Goal: Task Accomplishment & Management: Manage account settings

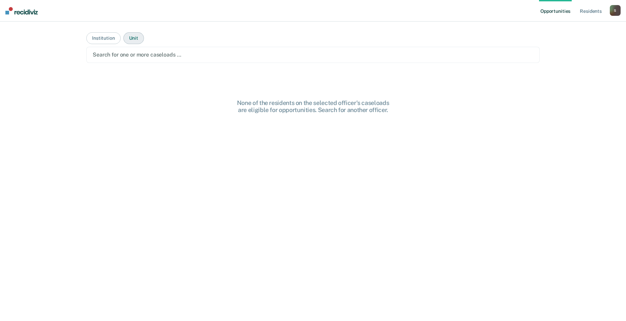
click at [129, 41] on button "Unit" at bounding box center [133, 38] width 21 height 12
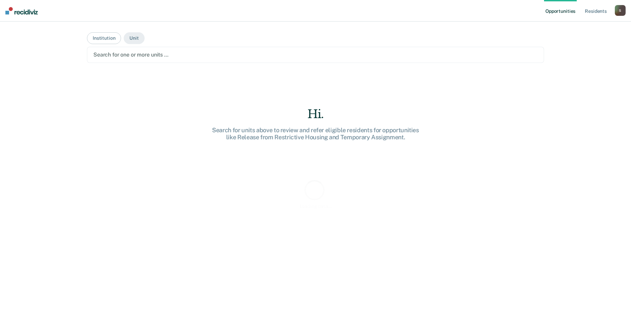
click at [135, 57] on div at bounding box center [315, 55] width 444 height 8
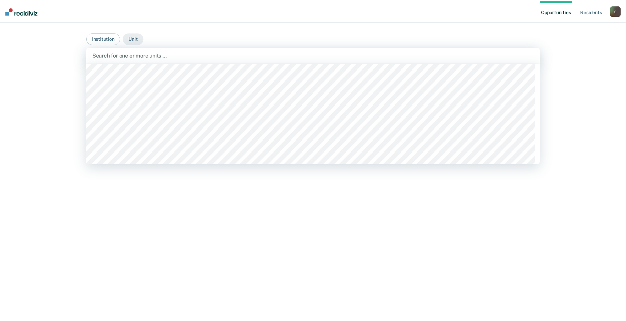
scroll to position [539, 0]
click at [135, 57] on div at bounding box center [315, 55] width 445 height 8
type input "Mob"
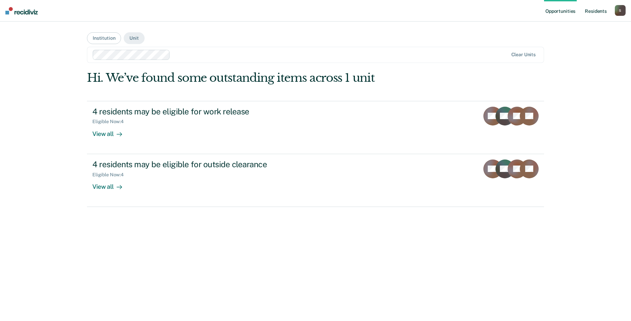
click at [605, 8] on link "Resident s" at bounding box center [595, 11] width 25 height 22
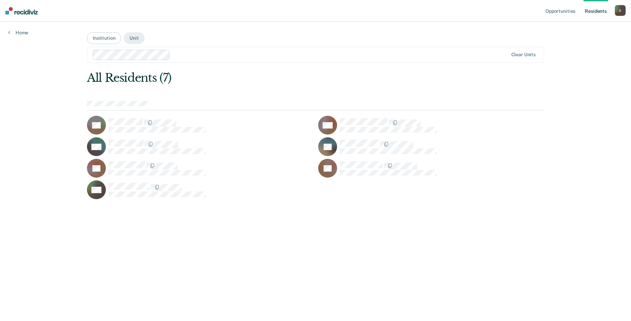
click at [104, 44] on main "Institution Unit Clear units All Residents (7) BB MD AM JM LS TS RW" at bounding box center [315, 164] width 473 height 284
click at [105, 36] on button "Institution" at bounding box center [104, 38] width 34 height 12
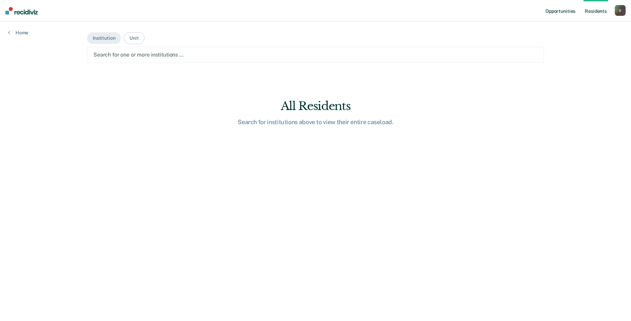
click at [566, 4] on link "Opportunities" at bounding box center [560, 11] width 33 height 22
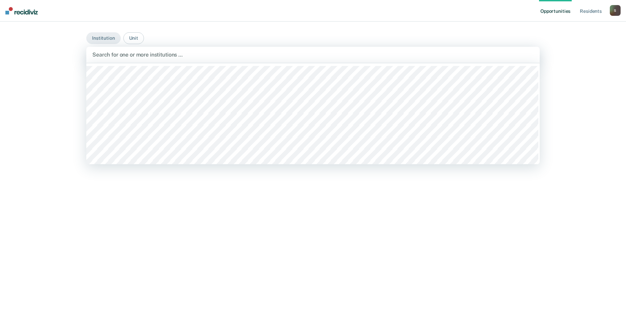
click at [129, 55] on div at bounding box center [312, 55] width 441 height 8
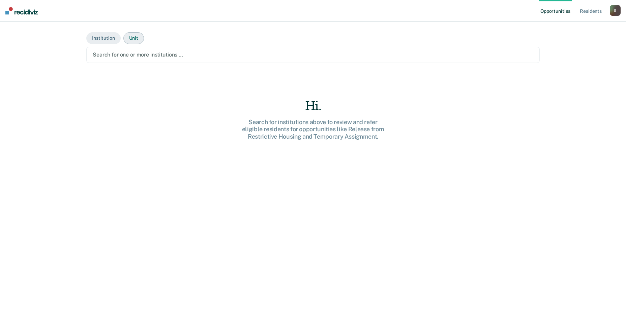
click at [128, 42] on button "Unit" at bounding box center [133, 38] width 21 height 12
click at [101, 35] on button "Institution" at bounding box center [103, 38] width 34 height 12
click at [130, 49] on div "Search for one or more institutions …" at bounding box center [312, 55] width 453 height 16
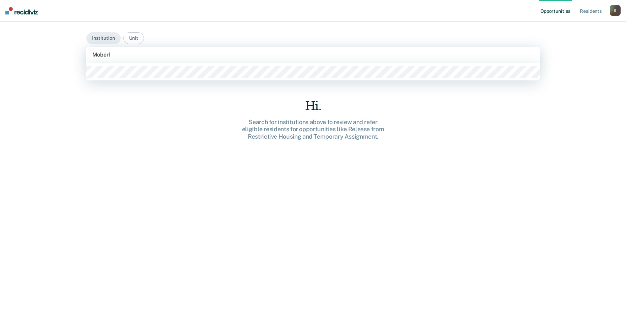
type input "Moberly"
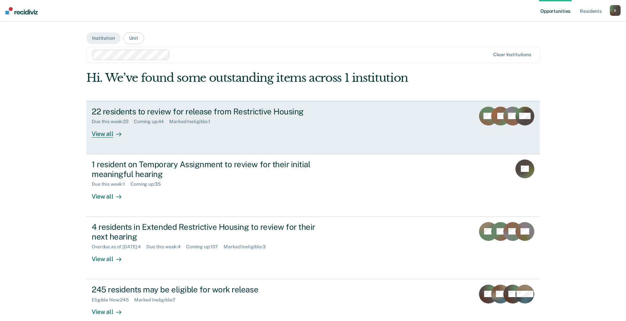
click at [113, 135] on div at bounding box center [117, 134] width 8 height 8
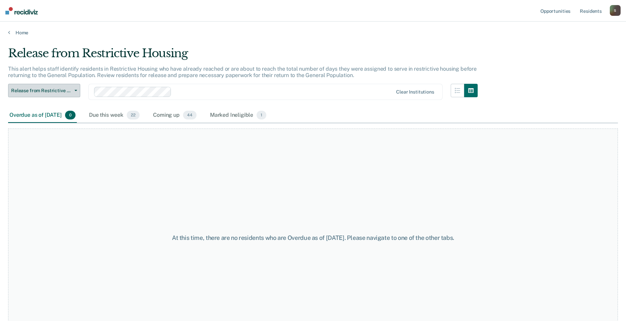
click at [67, 87] on button "Release from Restrictive Housing" at bounding box center [44, 90] width 72 height 13
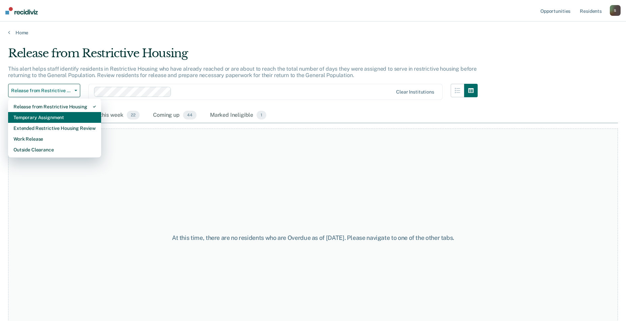
click at [63, 116] on div "Temporary Assignment" at bounding box center [54, 117] width 82 height 11
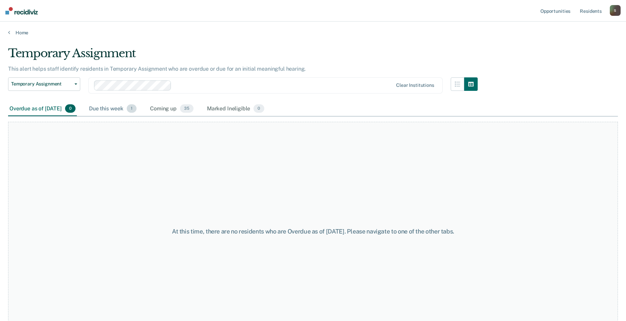
click at [118, 109] on div "Due this week 1" at bounding box center [113, 109] width 50 height 15
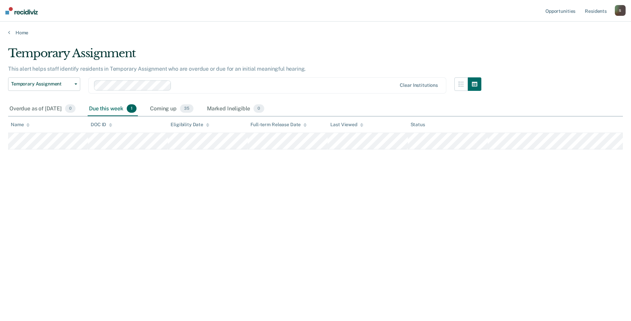
click at [122, 106] on div "Due this week 1" at bounding box center [113, 109] width 50 height 15
click at [186, 107] on div "Coming up 35" at bounding box center [172, 109] width 46 height 15
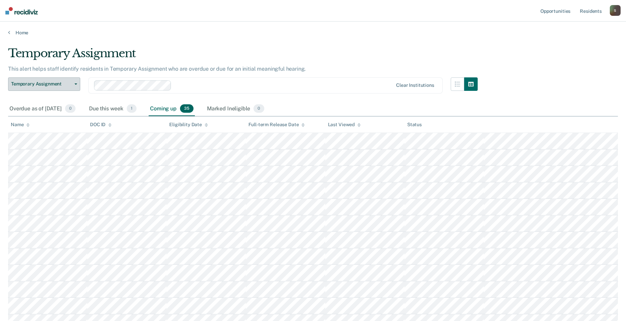
click at [58, 78] on button "Temporary Assignment" at bounding box center [44, 83] width 72 height 13
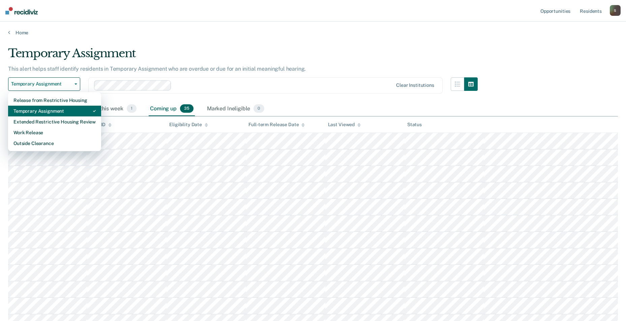
click at [58, 112] on div "Temporary Assignment" at bounding box center [54, 111] width 82 height 11
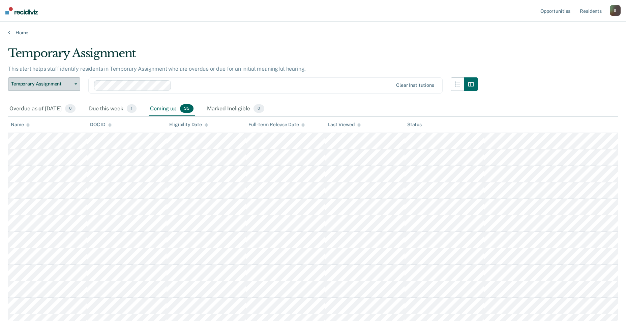
click at [56, 89] on button "Temporary Assignment" at bounding box center [44, 83] width 72 height 13
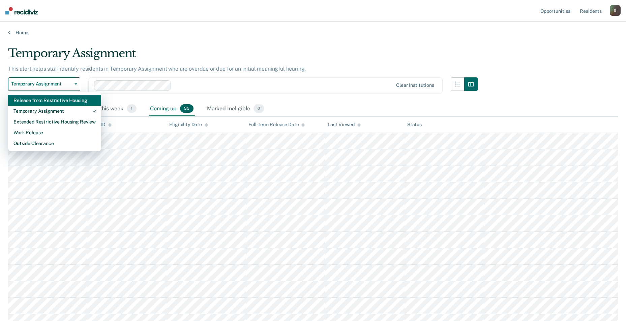
click at [54, 99] on div "Release from Restrictive Housing" at bounding box center [54, 100] width 82 height 11
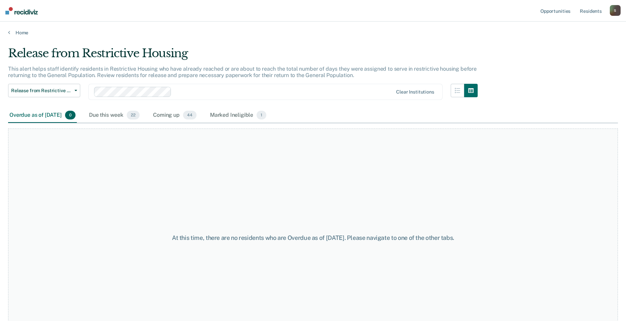
click at [56, 113] on div "Overdue as of Aug 18, 2025 0" at bounding box center [42, 115] width 69 height 15
click at [125, 118] on div "Due this week 22" at bounding box center [114, 115] width 53 height 15
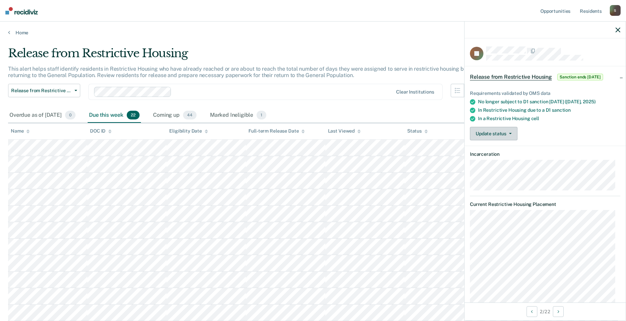
click at [486, 128] on button "Update status" at bounding box center [494, 133] width 48 height 13
click at [500, 162] on button "Mark Ineligible" at bounding box center [502, 160] width 65 height 11
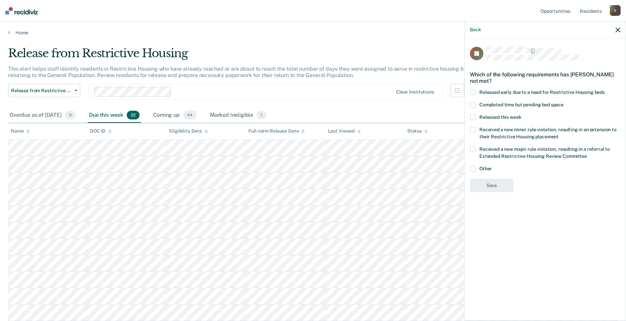
click at [473, 127] on span at bounding box center [472, 129] width 5 height 5
click at [495, 211] on button "Save" at bounding box center [491, 214] width 43 height 14
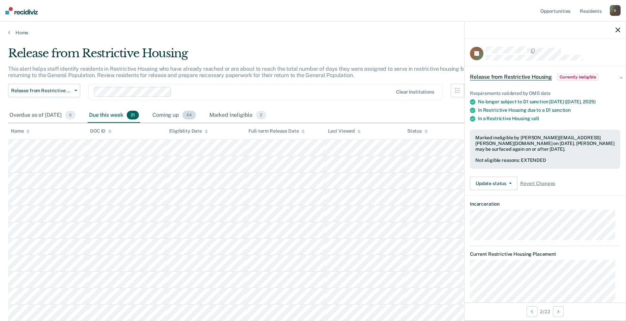
click at [193, 113] on div "Coming up 44" at bounding box center [174, 115] width 46 height 15
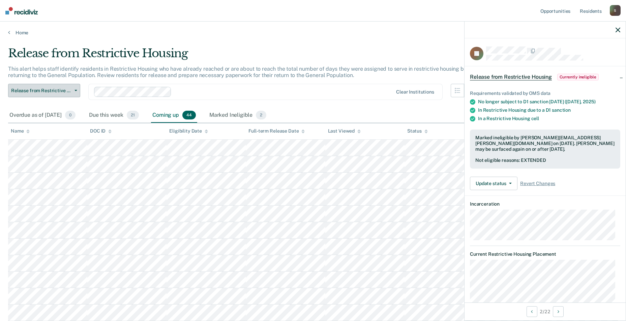
click at [65, 87] on button "Release from Restrictive Housing" at bounding box center [44, 90] width 72 height 13
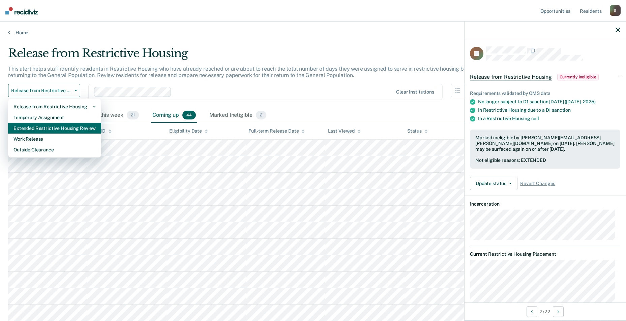
click at [56, 127] on div "Extended Restrictive Housing Review" at bounding box center [54, 128] width 82 height 11
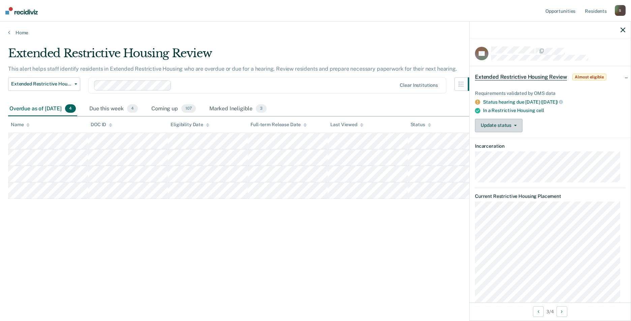
click at [512, 126] on button "Update status" at bounding box center [499, 125] width 48 height 13
click at [510, 148] on button "Mark Ineligible" at bounding box center [507, 152] width 65 height 11
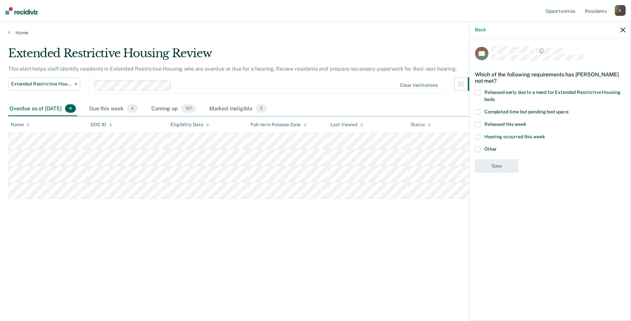
click at [478, 148] on span at bounding box center [477, 149] width 5 height 5
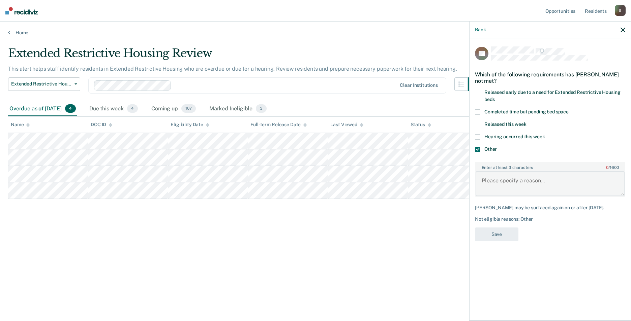
click at [502, 182] on textarea "Enter at least 3 characters 0 / 1600" at bounding box center [549, 183] width 149 height 25
type textarea "Transferred"
click at [494, 231] on button "Save" at bounding box center [496, 235] width 43 height 14
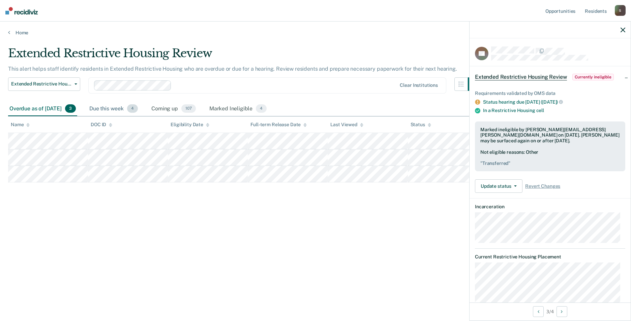
click at [116, 107] on div "Due this week 4" at bounding box center [113, 109] width 51 height 15
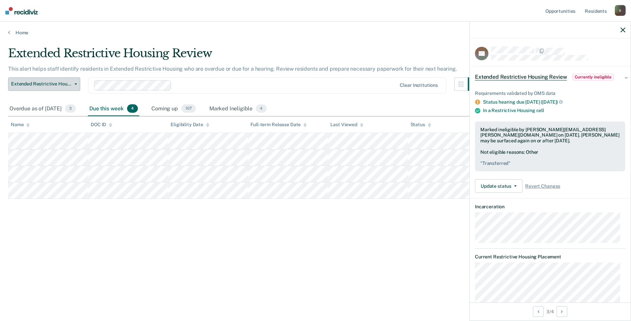
click at [54, 86] on span "Extended Restrictive Housing Review" at bounding box center [41, 84] width 61 height 6
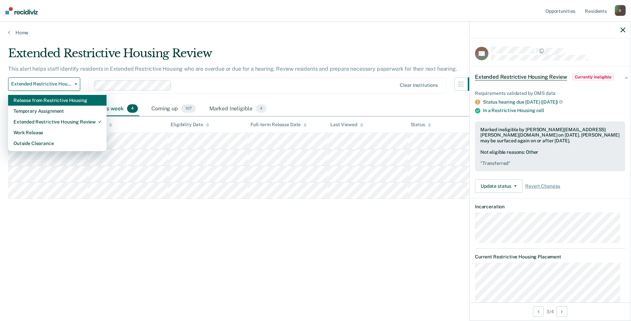
click at [64, 105] on div "Release from Restrictive Housing" at bounding box center [57, 100] width 88 height 11
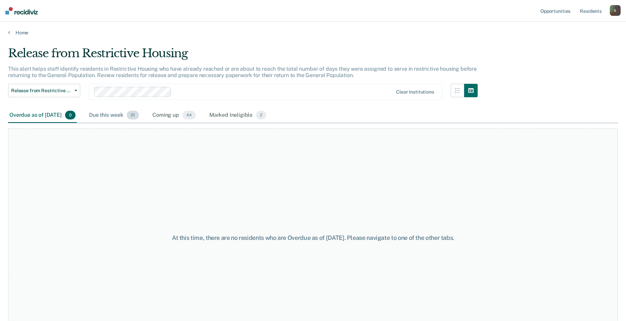
click at [127, 112] on div "Due this week 21" at bounding box center [114, 115] width 53 height 15
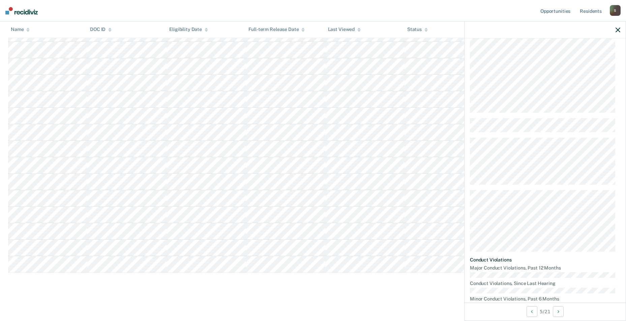
scroll to position [404, 0]
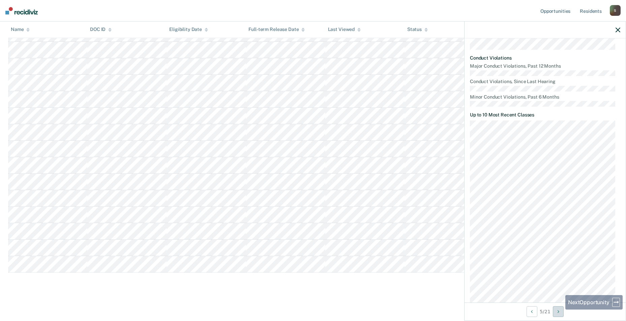
click at [560, 311] on button "Next Opportunity" at bounding box center [558, 312] width 11 height 11
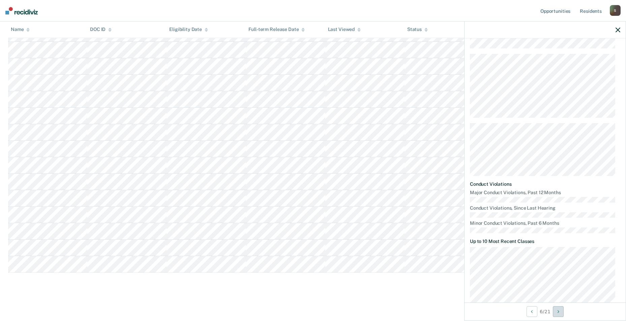
scroll to position [252, 0]
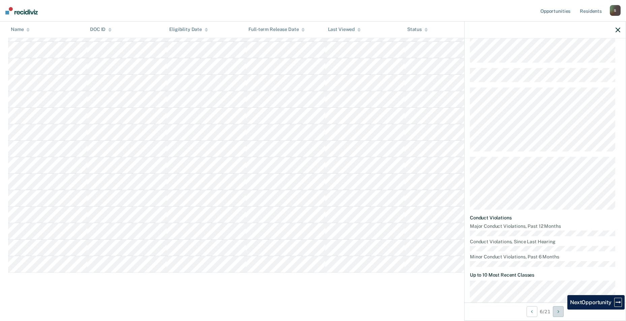
click at [562, 314] on button "Next Opportunity" at bounding box center [558, 312] width 11 height 11
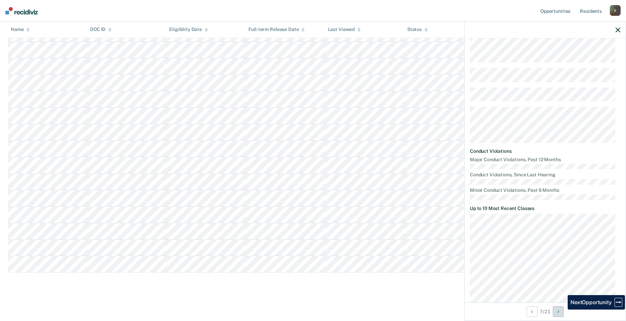
click at [562, 314] on button "Next Opportunity" at bounding box center [558, 312] width 11 height 11
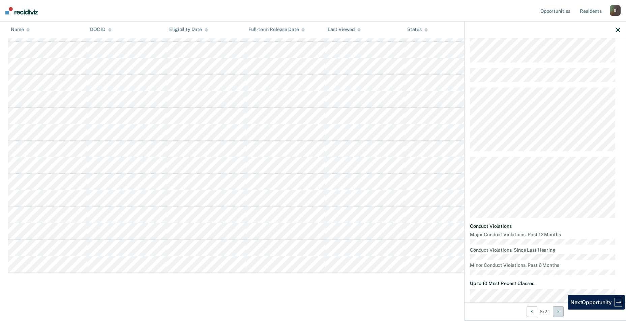
scroll to position [84, 0]
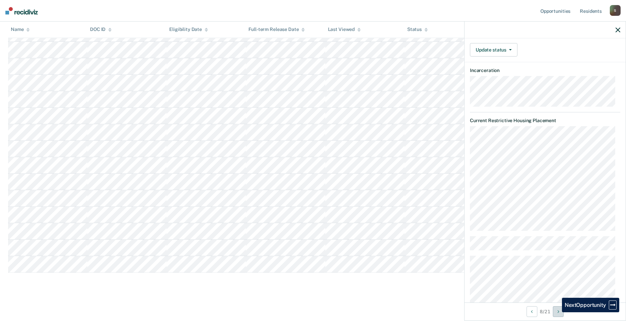
click at [557, 313] on button "Next Opportunity" at bounding box center [558, 312] width 11 height 11
click at [557, 313] on button "Next Opportunity" at bounding box center [559, 312] width 11 height 11
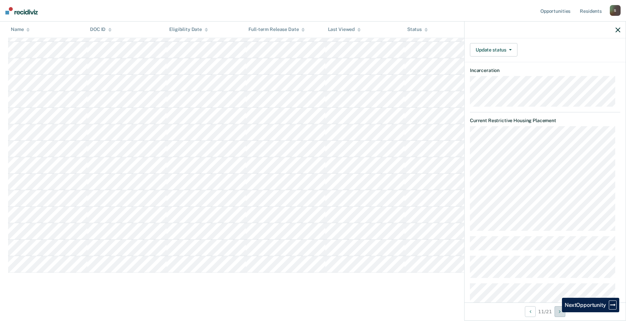
click at [557, 313] on button "Next Opportunity" at bounding box center [559, 312] width 11 height 11
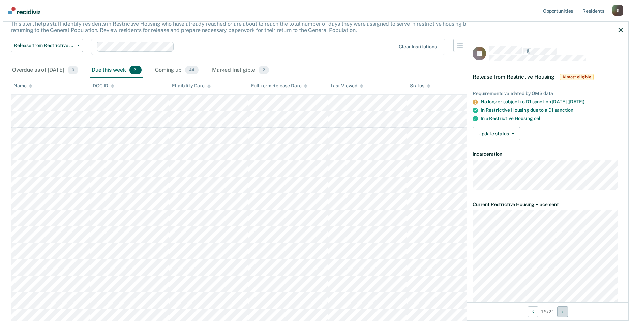
scroll to position [0, 0]
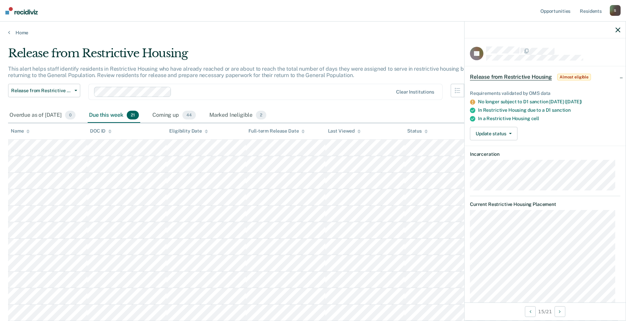
click at [618, 28] on icon "button" at bounding box center [617, 30] width 5 height 5
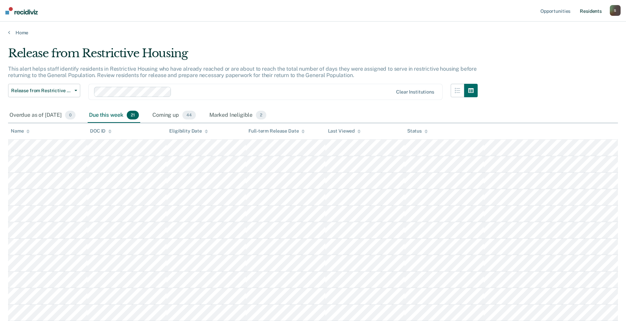
click at [594, 11] on link "Resident s" at bounding box center [590, 11] width 25 height 22
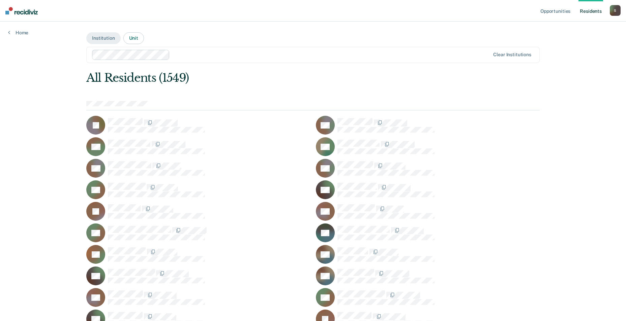
click at [131, 36] on button "Unit" at bounding box center [133, 38] width 21 height 12
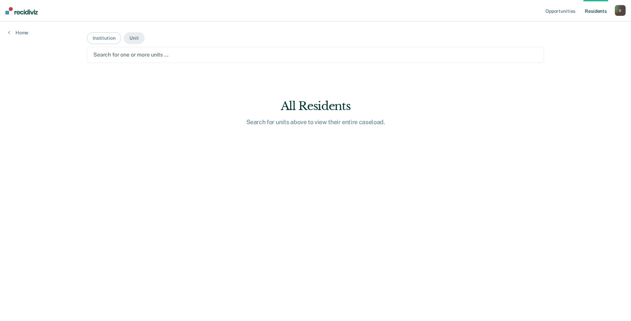
click at [171, 51] on div at bounding box center [315, 55] width 444 height 8
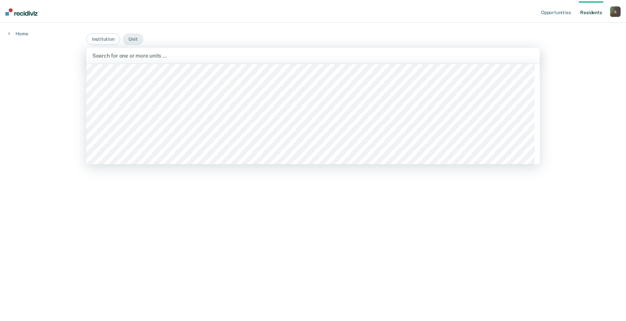
scroll to position [3768, 0]
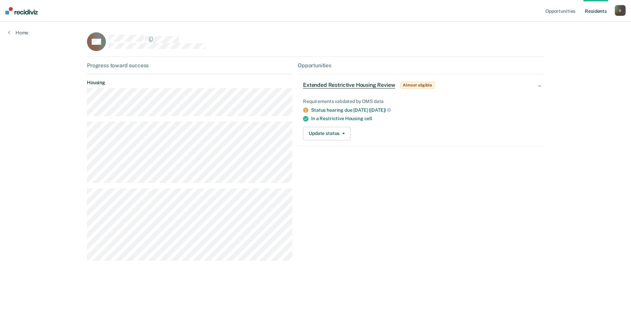
click at [131, 67] on div "Progress toward success" at bounding box center [189, 65] width 205 height 6
click at [170, 33] on div "AA" at bounding box center [189, 41] width 205 height 19
click at [13, 31] on link "Home" at bounding box center [18, 33] width 20 height 6
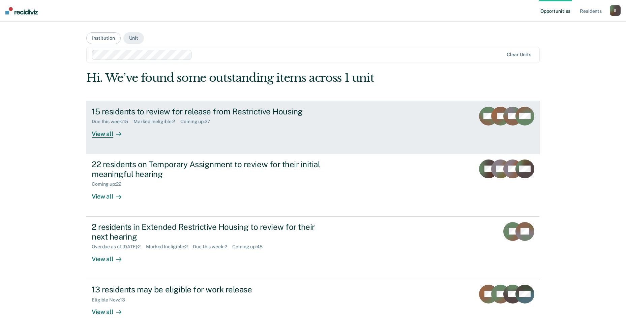
click at [154, 107] on div "15 residents to review for release from Restrictive Housing" at bounding box center [210, 112] width 237 height 10
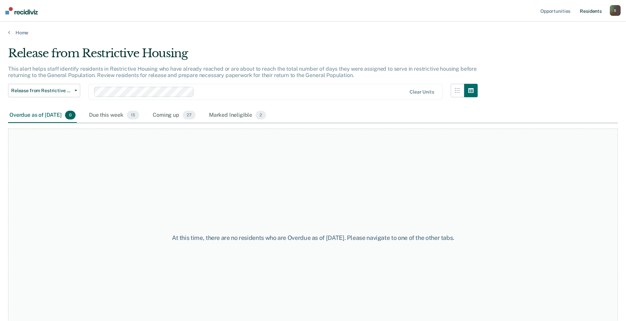
click at [579, 7] on link "Resident s" at bounding box center [590, 11] width 25 height 22
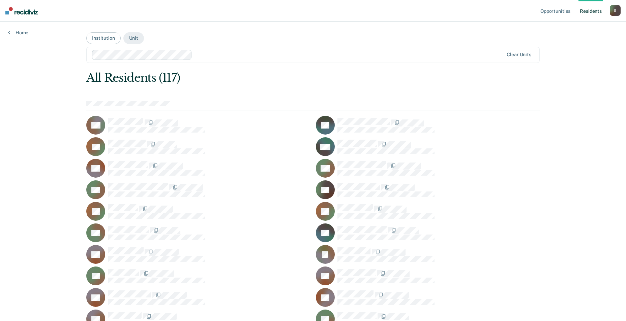
click at [625, 8] on nav "Opportunities Resident s Samantha.Licht@doc.mo.gov S Profile How it works Log O…" at bounding box center [313, 11] width 626 height 22
click at [622, 9] on nav "Opportunities Resident s Samantha.Licht@doc.mo.gov S Profile How it works Log O…" at bounding box center [313, 11] width 626 height 22
click at [617, 10] on div "S" at bounding box center [614, 10] width 11 height 11
click at [586, 14] on link "Resident s" at bounding box center [590, 11] width 25 height 22
click at [597, 9] on link "Resident s" at bounding box center [590, 11] width 25 height 22
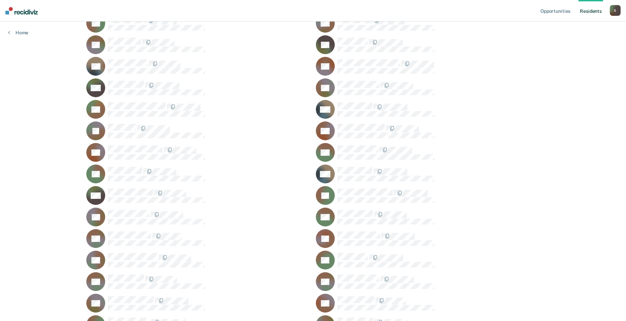
scroll to position [618, 0]
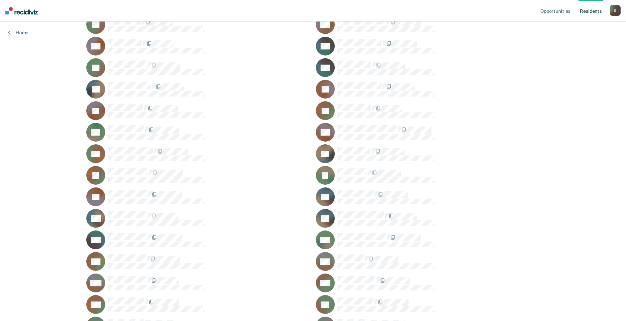
click at [11, 14] on nav "Opportunities Resident s Samantha.Licht@doc.mo.gov S Profile How it works Log O…" at bounding box center [313, 11] width 626 height 22
click at [8, 10] on img at bounding box center [21, 10] width 32 height 7
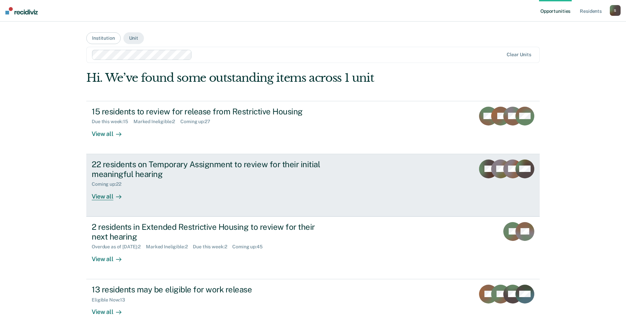
click at [247, 157] on link "22 residents on Temporary Assignment to review for their initial meaningful hea…" at bounding box center [312, 185] width 453 height 63
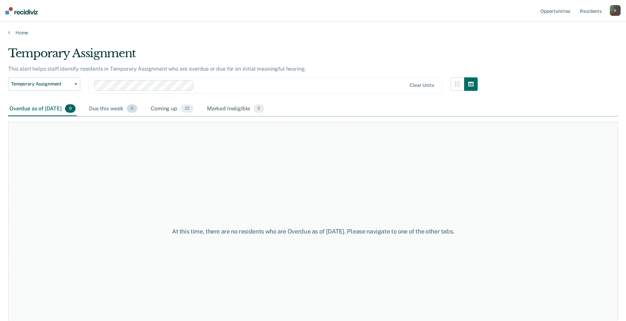
click at [131, 111] on div "Due this week 0" at bounding box center [113, 109] width 51 height 15
click at [182, 109] on div "Coming up 22" at bounding box center [171, 109] width 45 height 15
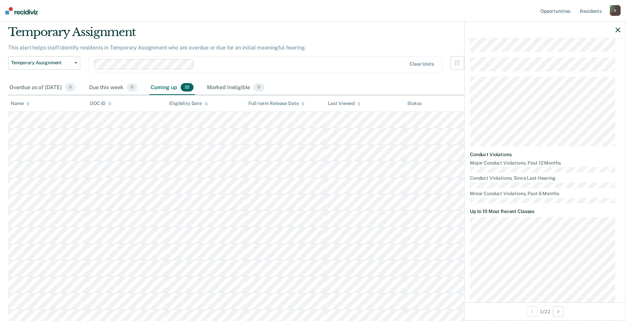
scroll to position [122, 0]
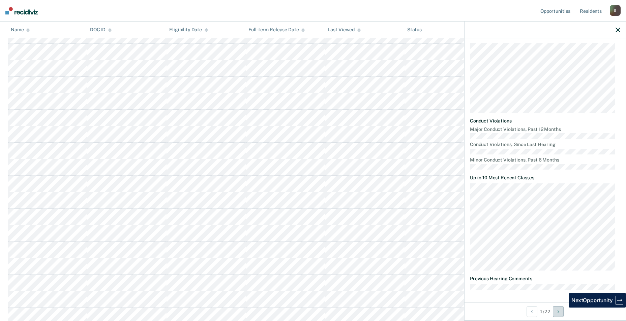
click at [563, 312] on button "Next Opportunity" at bounding box center [558, 312] width 11 height 11
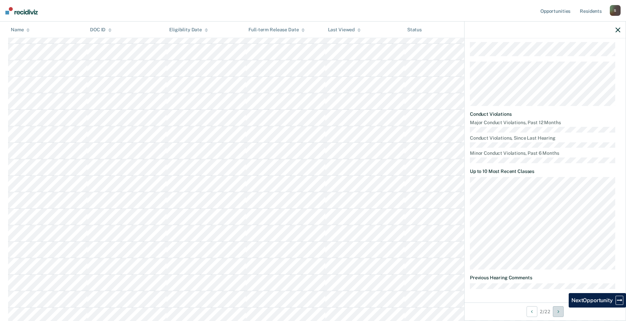
scroll to position [288, 0]
